Goal: Find specific page/section: Find specific page/section

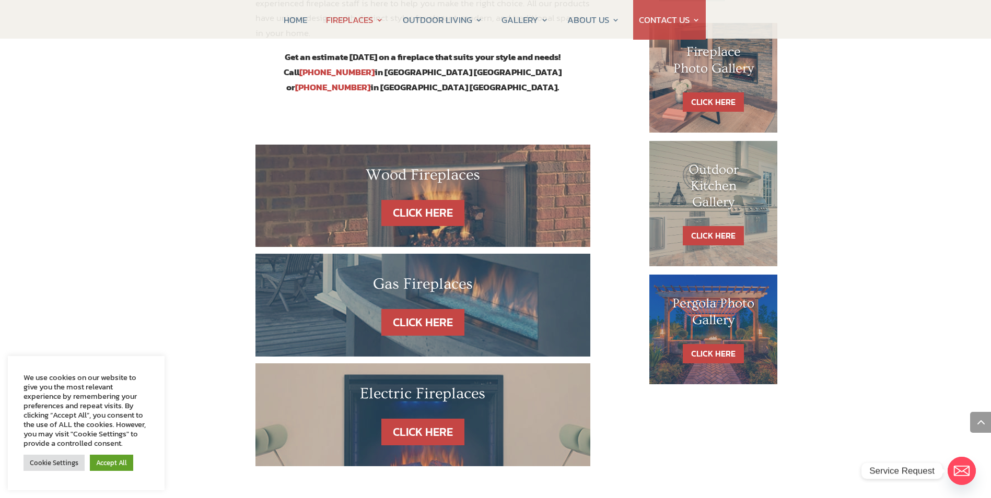
scroll to position [522, 0]
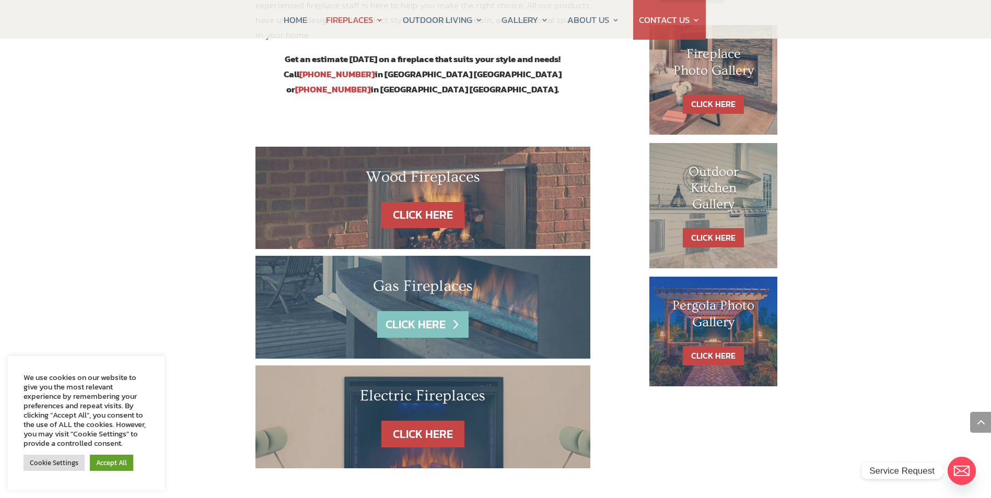
click at [441, 311] on link "CLICK HERE" at bounding box center [422, 324] width 91 height 27
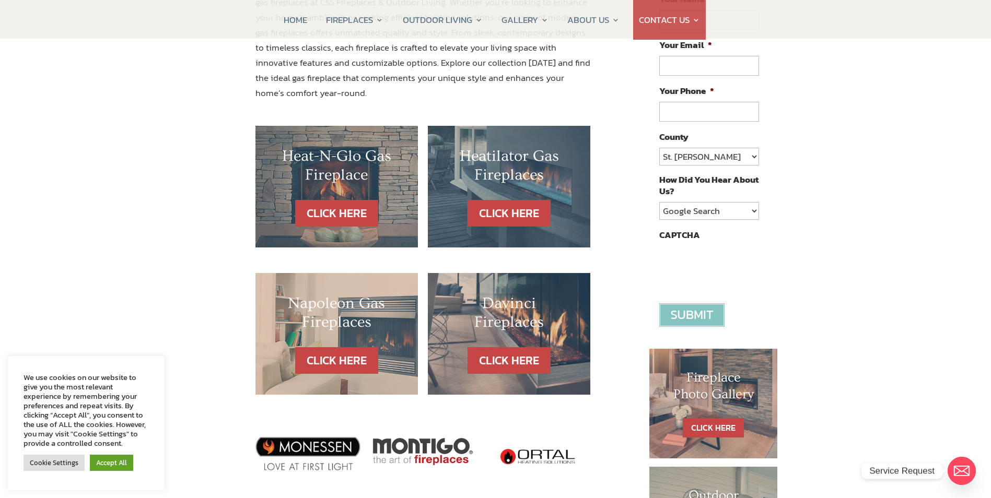
scroll to position [209, 0]
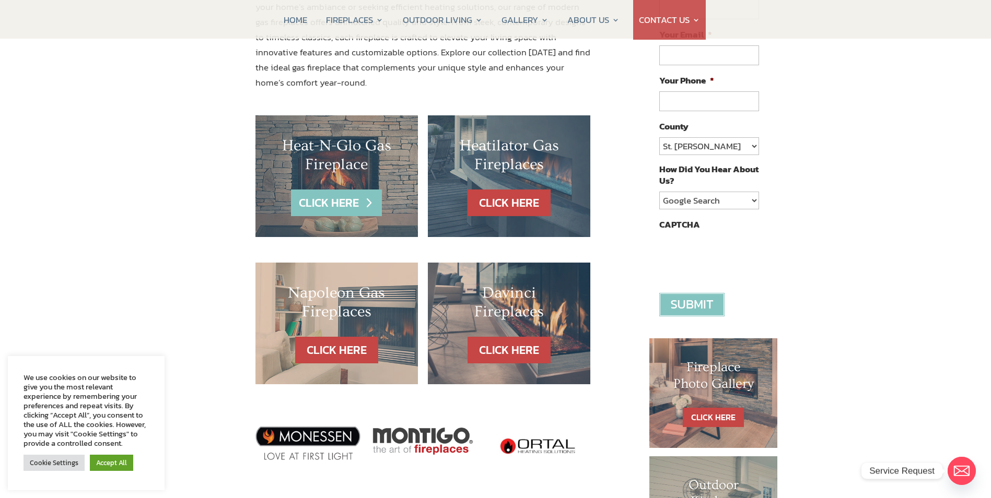
click at [340, 204] on link "CLICK HERE" at bounding box center [336, 203] width 91 height 27
